Goal: Transaction & Acquisition: Purchase product/service

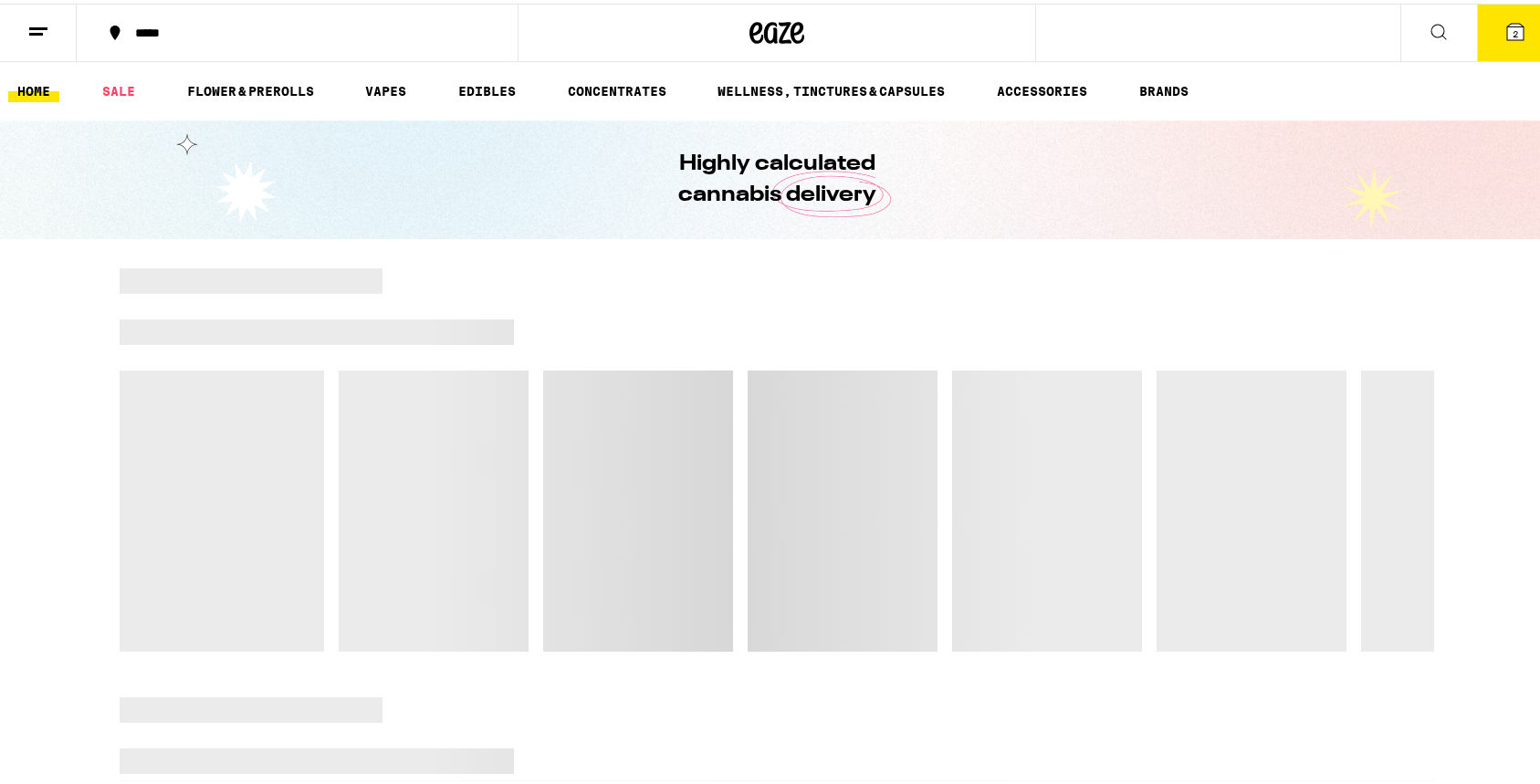
click at [1428, 34] on icon at bounding box center [1438, 28] width 22 height 22
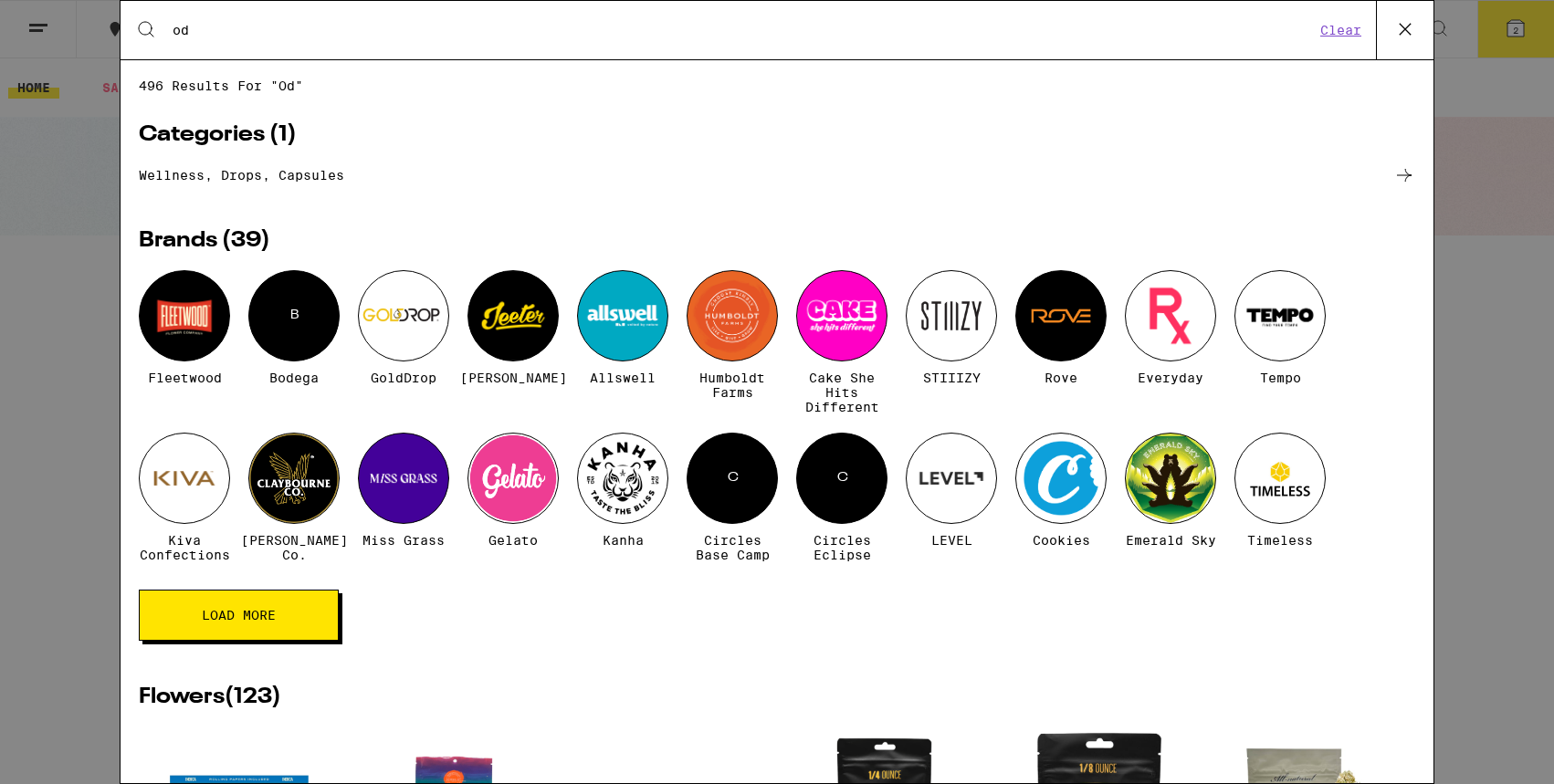
type input "o"
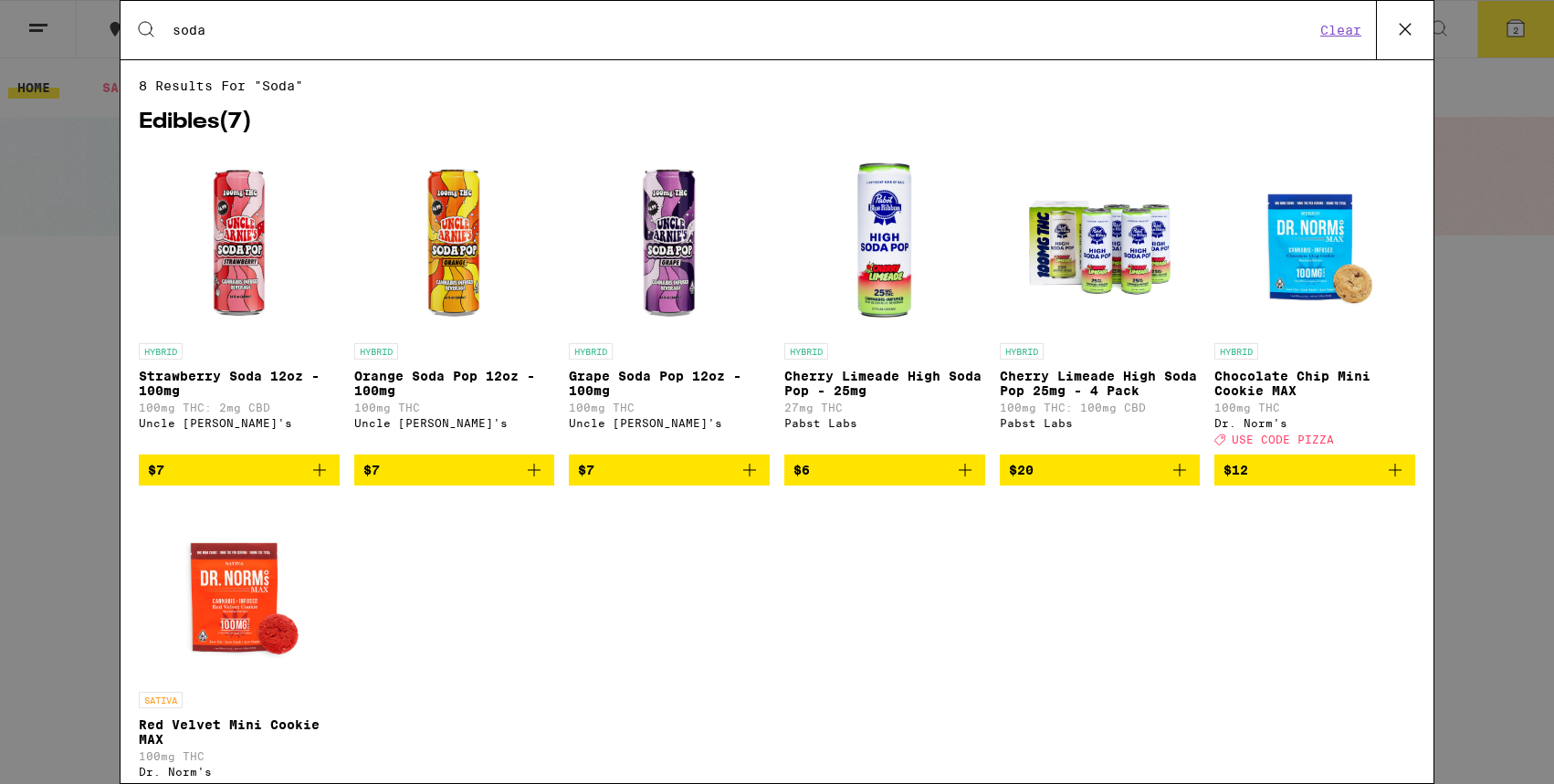
type input "soda"
click at [1407, 22] on icon at bounding box center [1405, 29] width 28 height 28
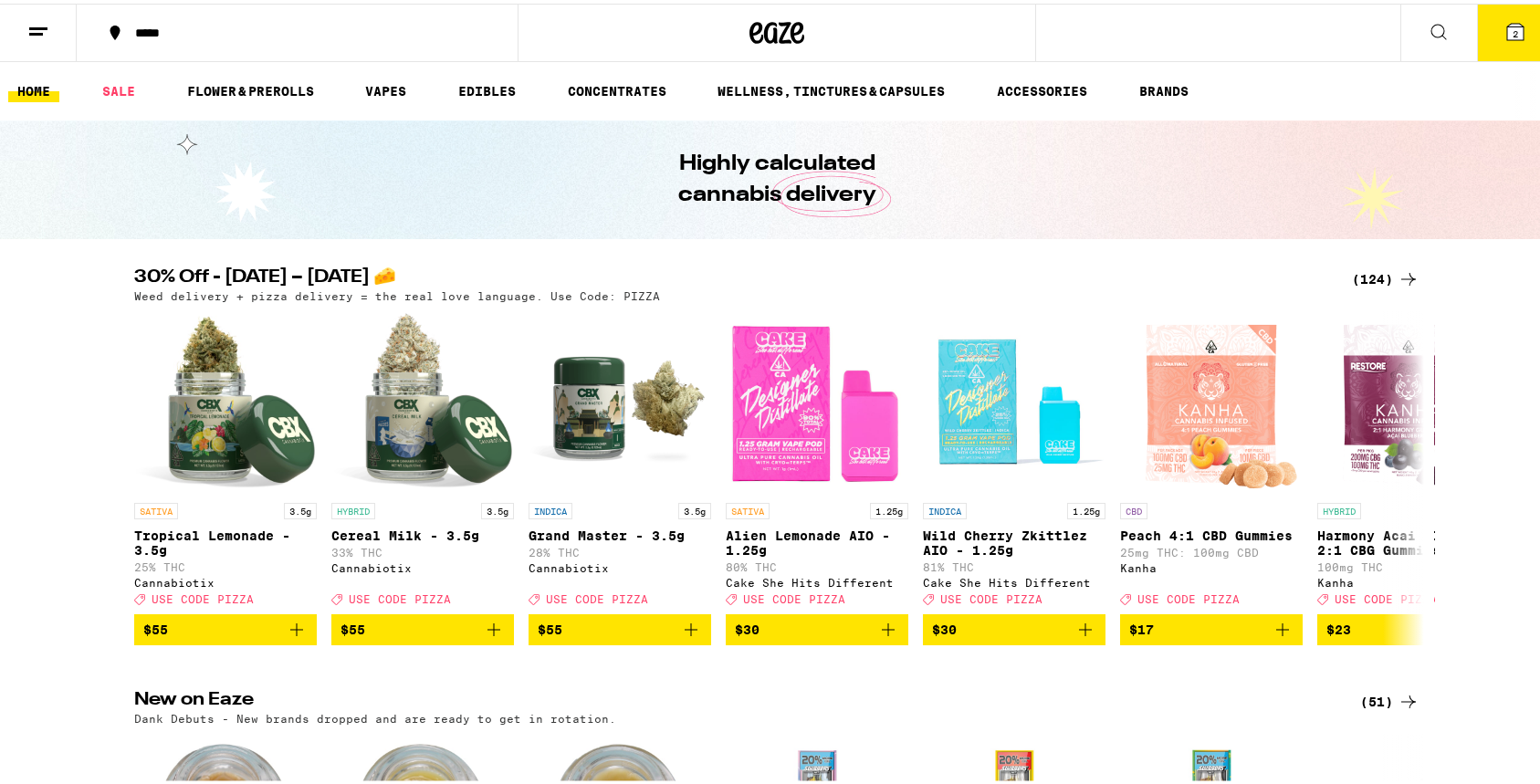
scroll to position [7968, 0]
